Goal: Transaction & Acquisition: Purchase product/service

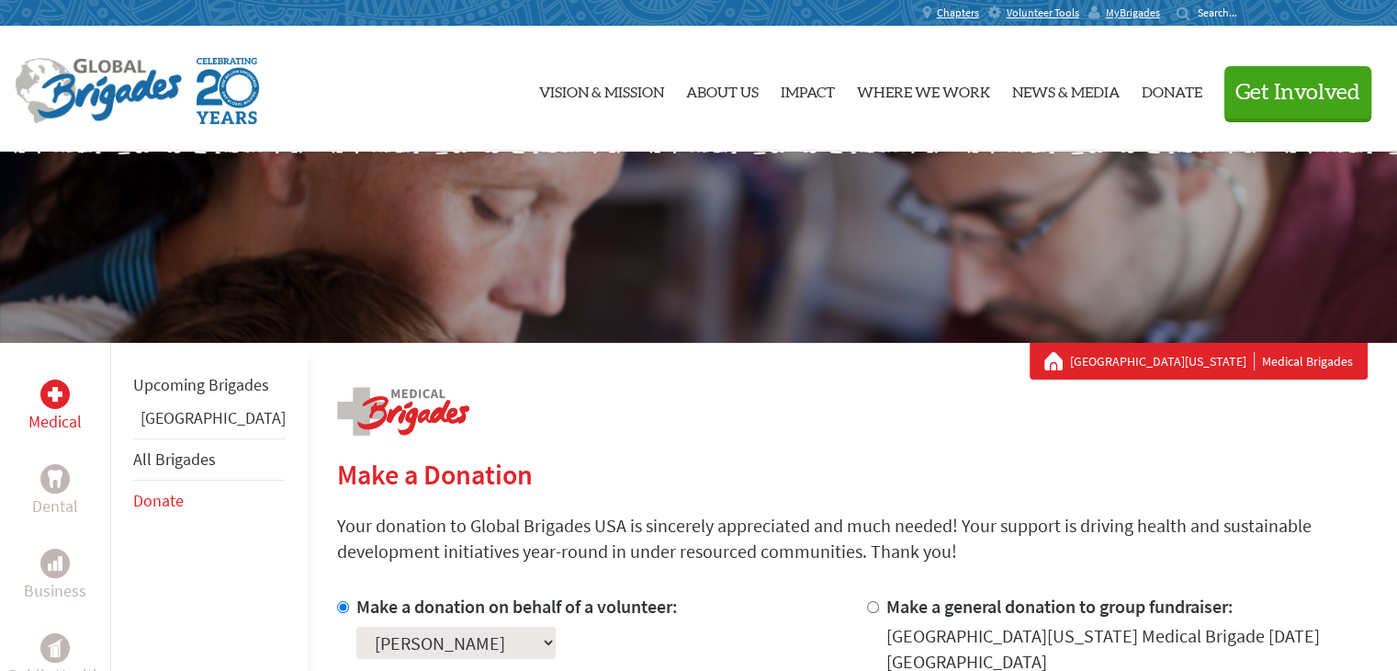
scroll to position [586, 0]
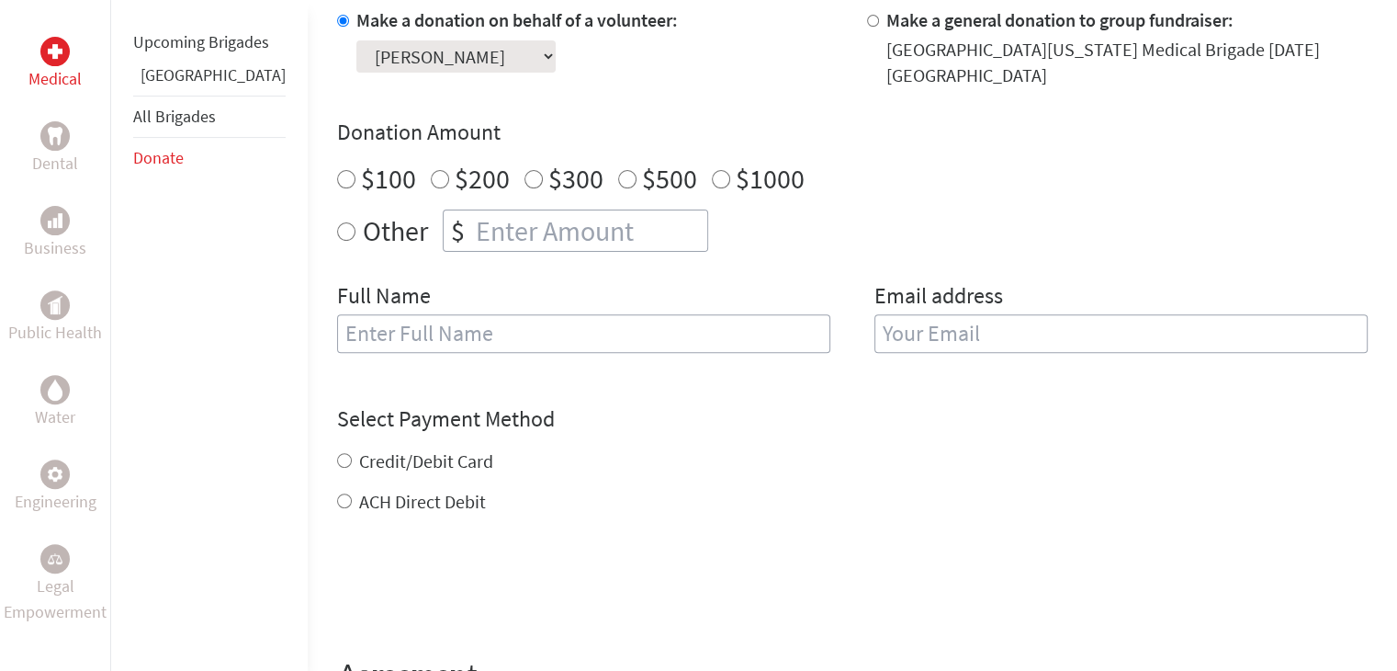
click at [712, 181] on input "$1000" at bounding box center [721, 179] width 18 height 18
radio input "true"
click at [389, 339] on input "text" at bounding box center [583, 333] width 493 height 39
type input "[PERSON_NAME]"
type input "[EMAIL_ADDRESS][DOMAIN_NAME]"
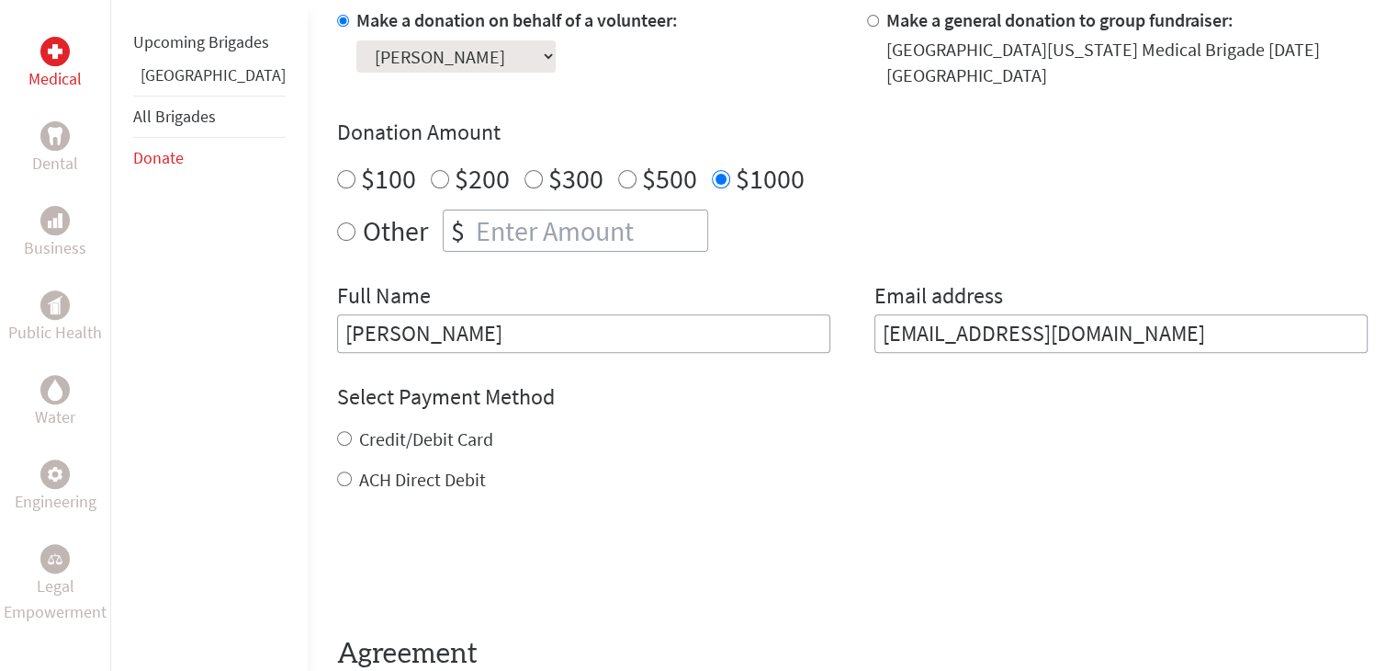
click at [337, 476] on input "ACH Direct Debit" at bounding box center [344, 478] width 15 height 15
radio input "true"
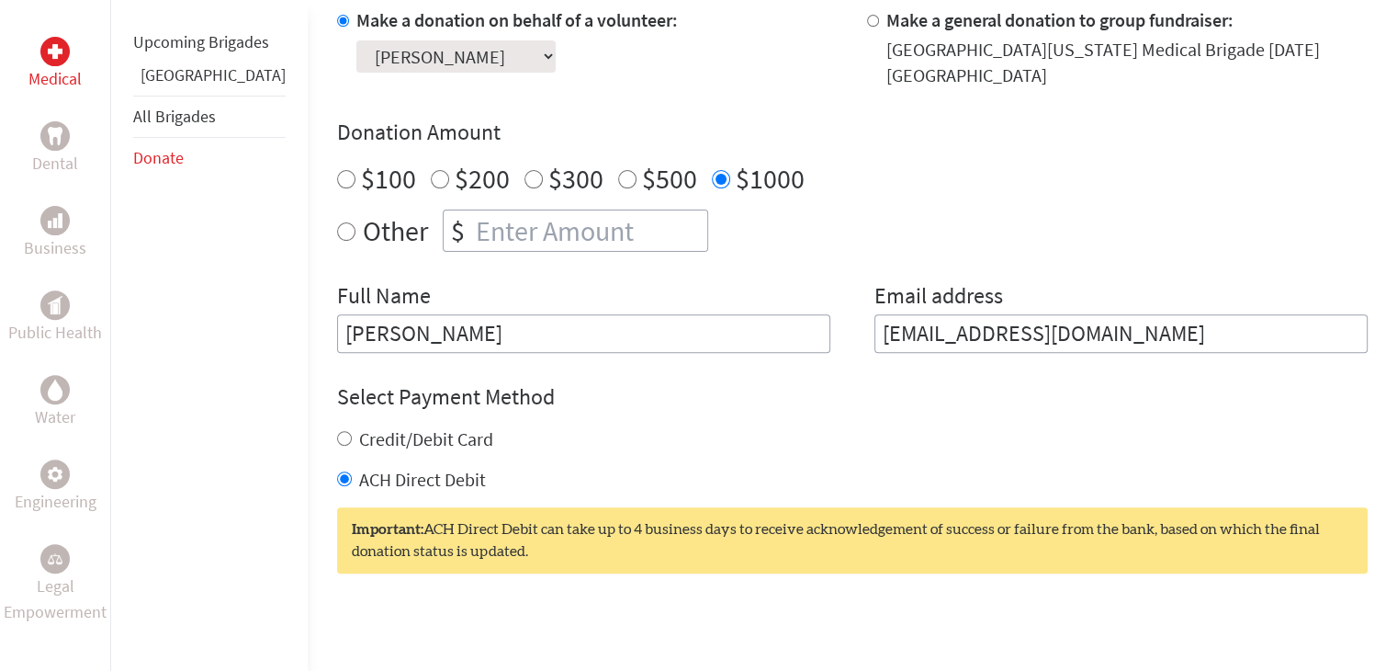
scroll to position [1172, 0]
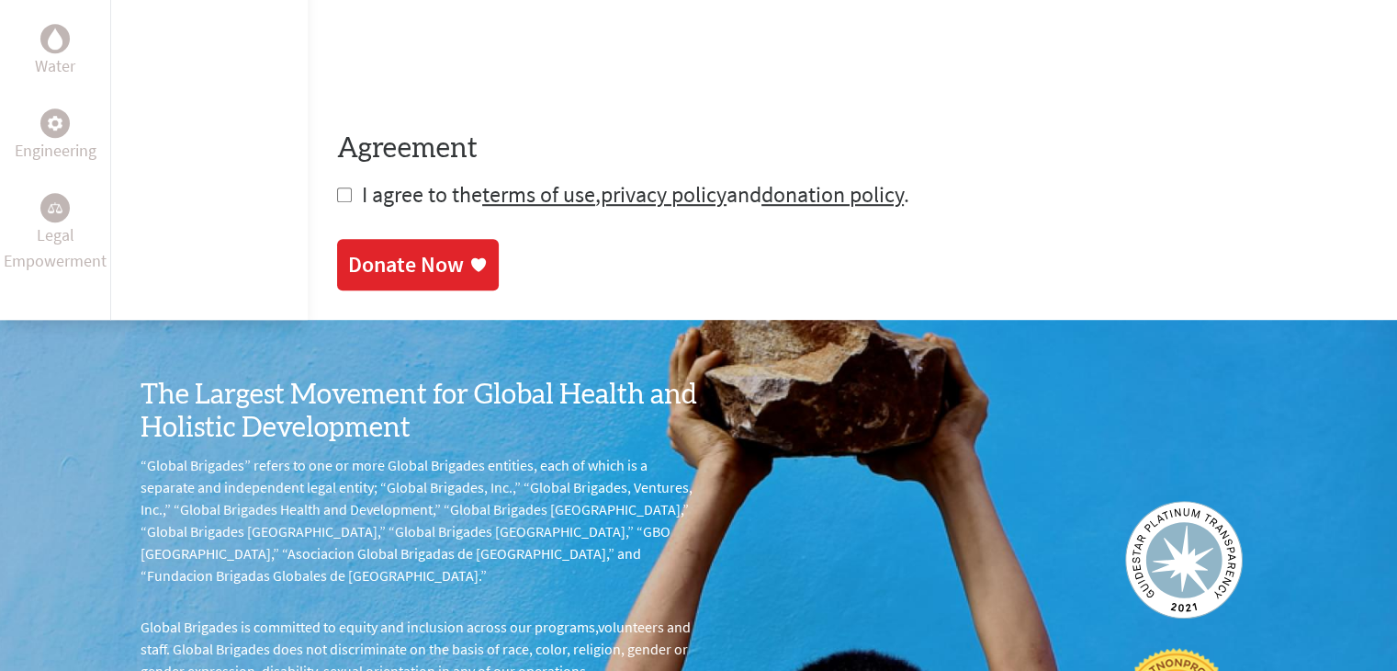
click at [337, 199] on input "checkbox" at bounding box center [344, 194] width 15 height 15
checkbox input "true"
click at [356, 257] on div "Donate Now" at bounding box center [406, 266] width 116 height 29
